Goal: Transaction & Acquisition: Purchase product/service

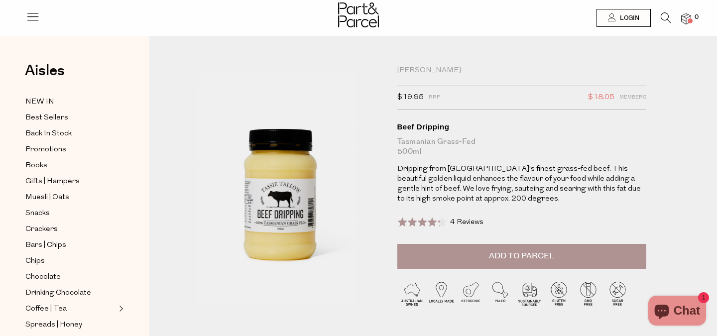
scroll to position [15, 0]
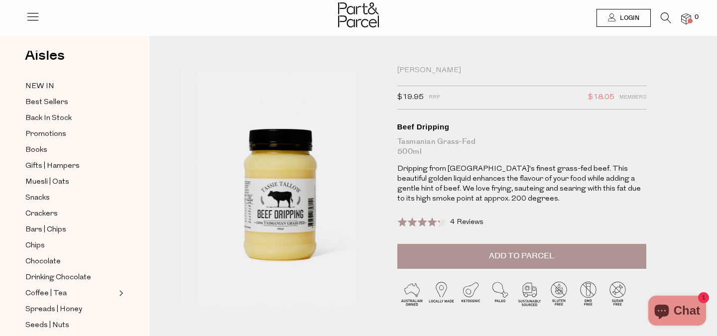
click at [264, 218] on img at bounding box center [280, 185] width 203 height 239
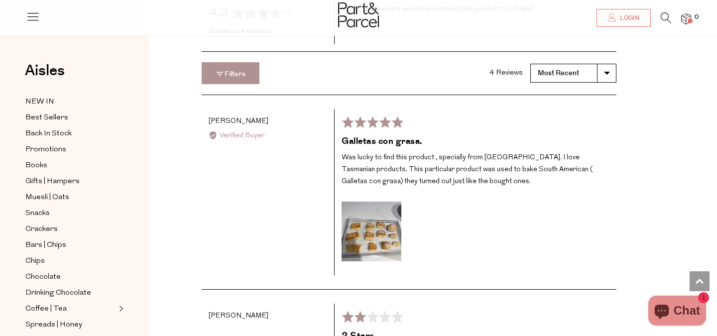
scroll to position [1381, 0]
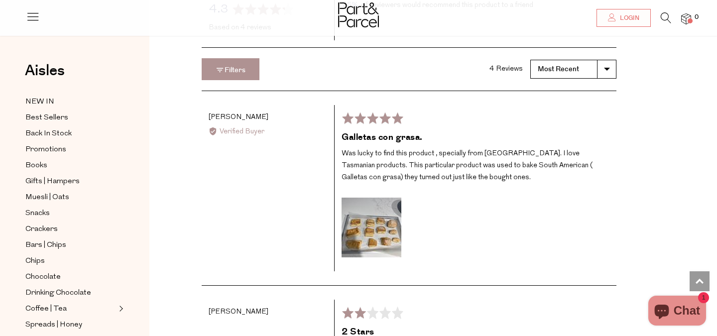
click at [378, 221] on img at bounding box center [371, 228] width 60 height 60
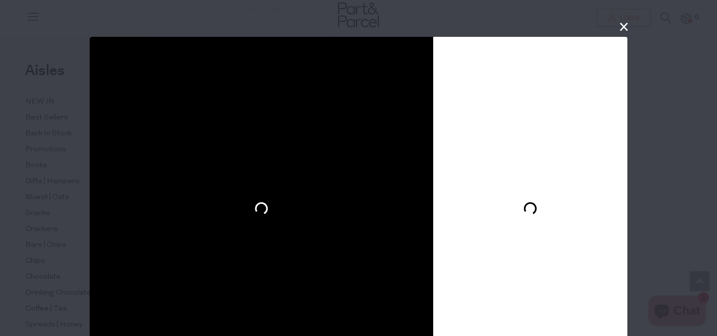
scroll to position [37, 0]
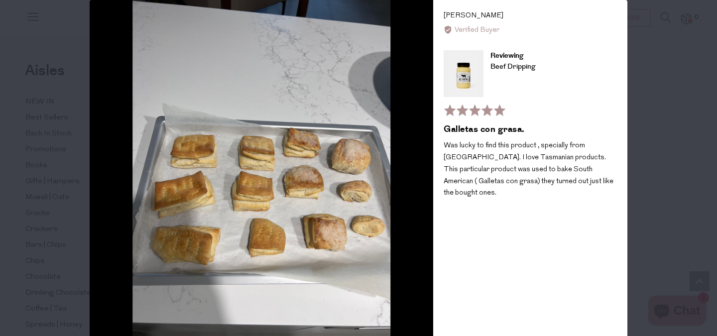
click at [646, 90] on div "User-Uploaded Media Gallery AF [PERSON_NAME] Reviewed by [PERSON_NAME] Verified…" at bounding box center [358, 168] width 717 height 336
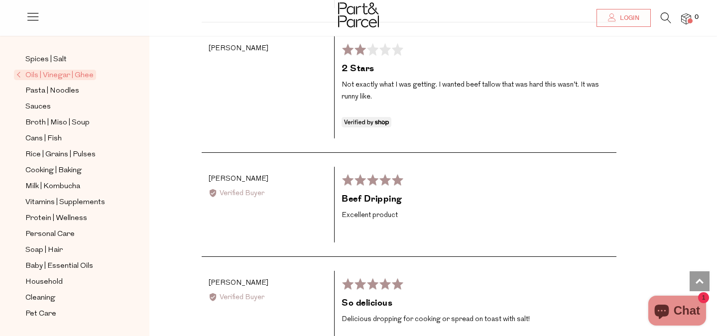
scroll to position [1886, 0]
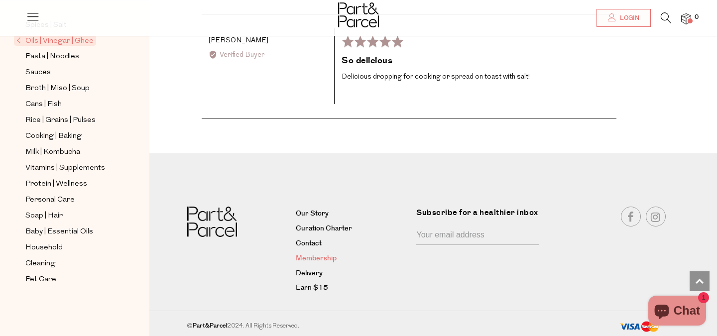
click at [319, 260] on link "Membership" at bounding box center [352, 259] width 113 height 12
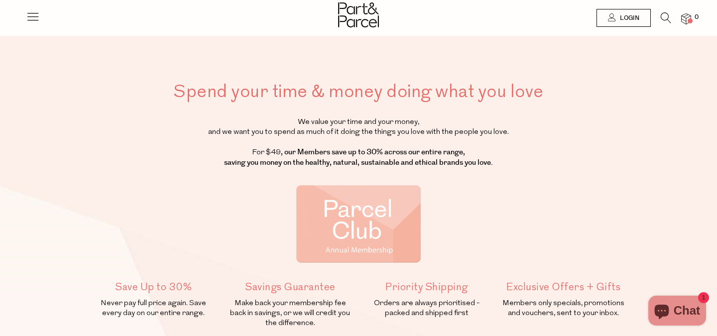
click at [664, 17] on icon at bounding box center [665, 17] width 10 height 11
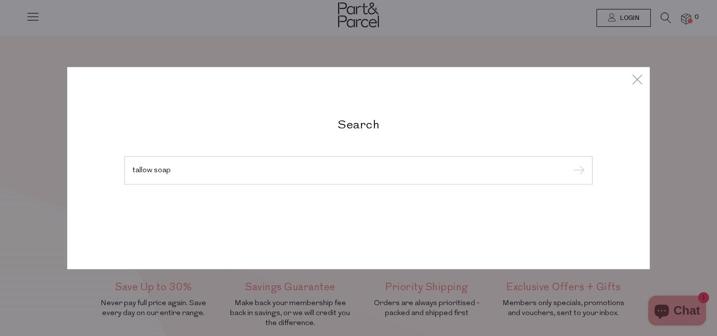
type input "tallow soap"
click at [569, 163] on input "submit" at bounding box center [576, 170] width 15 height 15
